Goal: Task Accomplishment & Management: Use online tool/utility

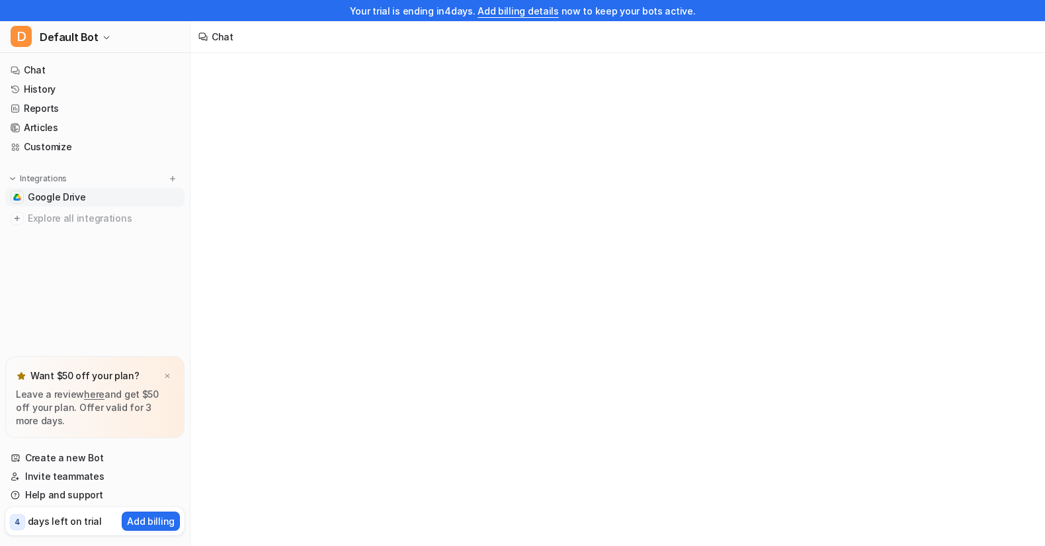
click at [81, 202] on span "Google Drive" at bounding box center [57, 197] width 58 height 13
click at [987, 71] on button "Add Files" at bounding box center [1003, 69] width 64 height 19
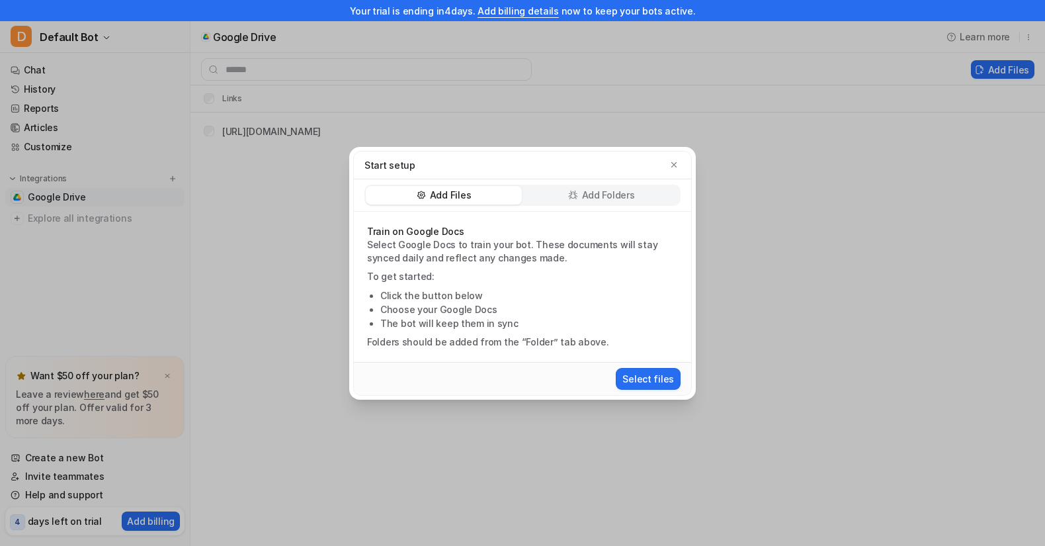
click at [620, 201] on p "Add Folders" at bounding box center [608, 195] width 53 height 13
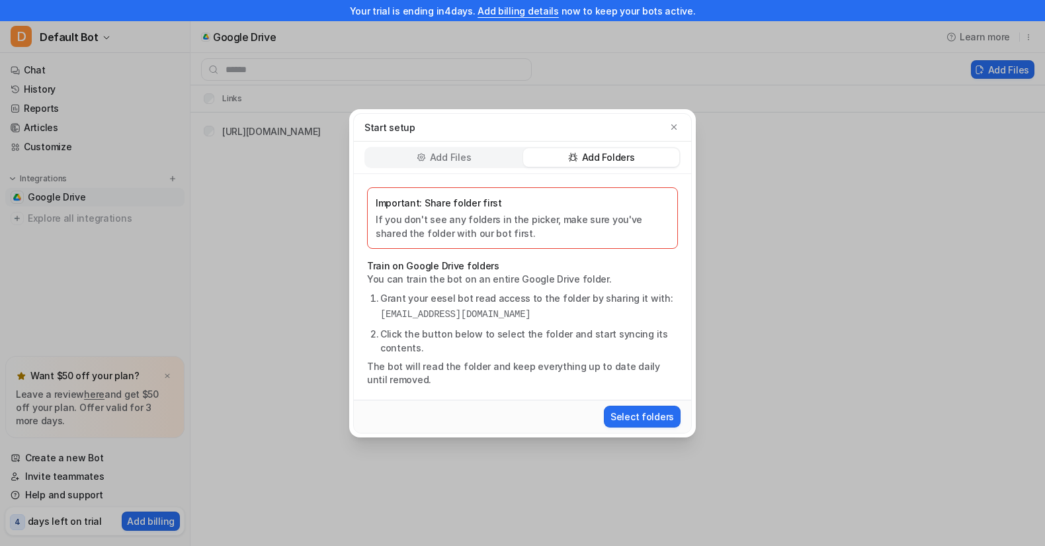
click at [487, 164] on div "Add Files" at bounding box center [444, 157] width 156 height 19
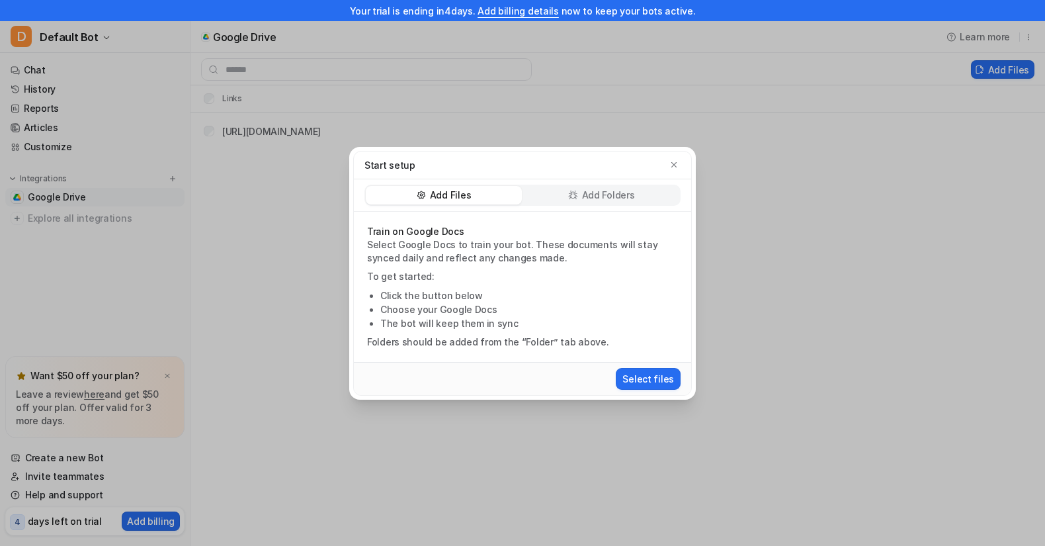
click at [740, 146] on div "Start setup Add Files Add Folders Train on Google Docs Select Google Docs to tr…" at bounding box center [522, 273] width 1045 height 546
